Goal: Task Accomplishment & Management: Complete application form

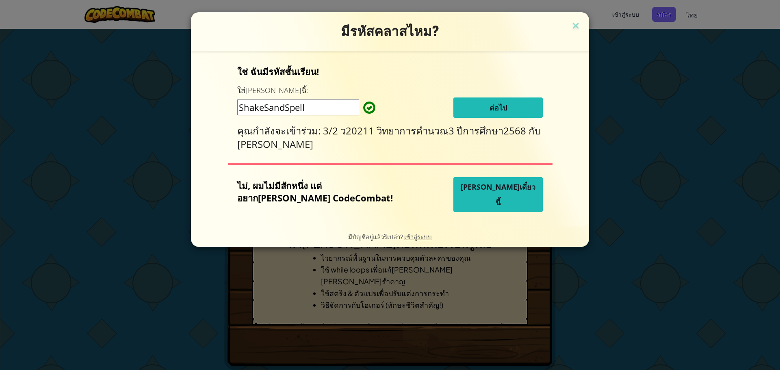
click at [489, 107] on span "ต่อไป" at bounding box center [497, 108] width 17 height 10
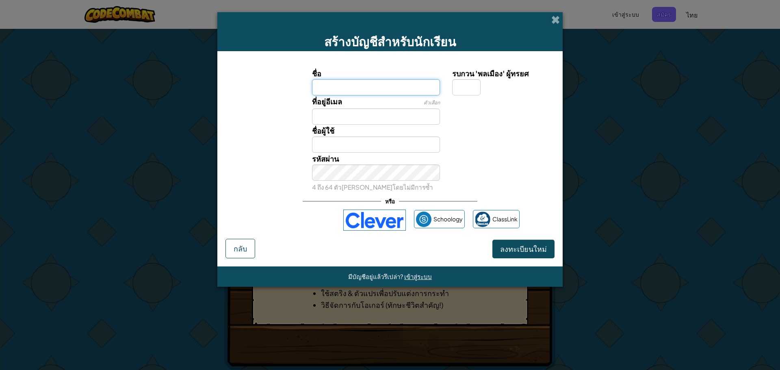
click at [375, 90] on input "ชื่อ" at bounding box center [376, 87] width 128 height 16
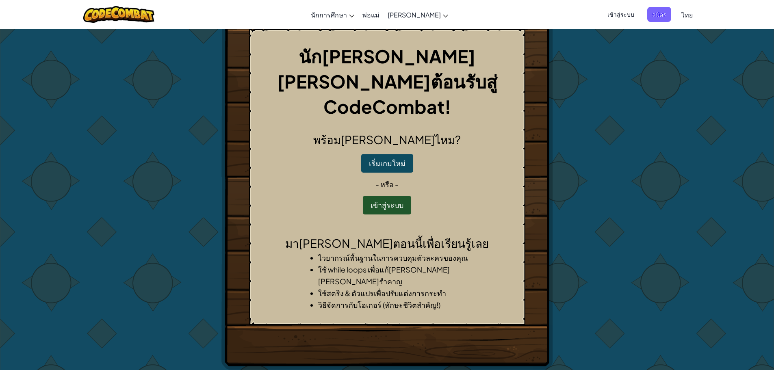
click at [524, 125] on div "นักผจญภัย ยินดีต้อนรับสู่ CodeCombat! พร้อมเล่นไหม? เริ่มเกมใหม่ - หรือ - เข้าส…" at bounding box center [387, 177] width 276 height 297
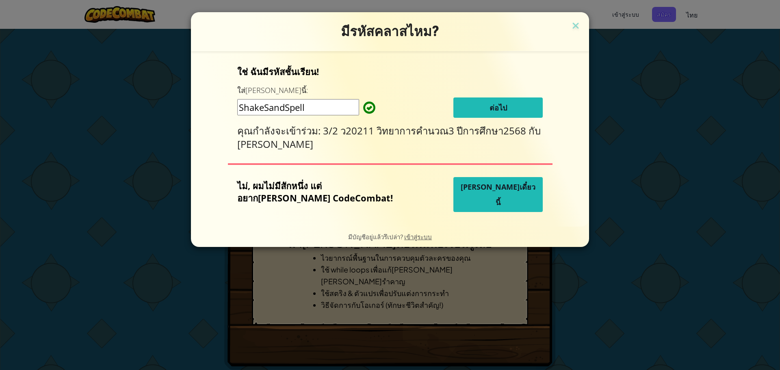
click at [498, 108] on span "ต่อไป" at bounding box center [497, 108] width 17 height 10
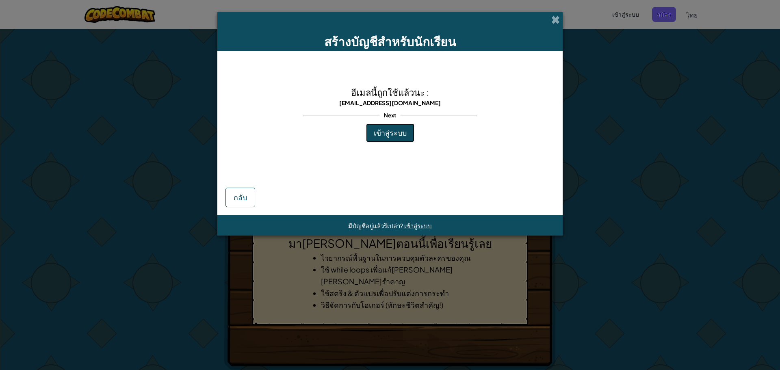
click at [401, 135] on span "เข้าสู่ระบบ" at bounding box center [390, 132] width 33 height 9
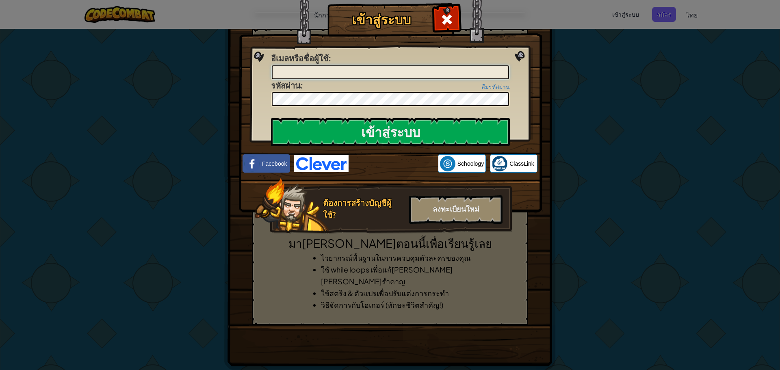
click at [360, 75] on input "อีเมลหรือชื่อผู้ใช้ :" at bounding box center [390, 72] width 237 height 14
